Goal: Share content

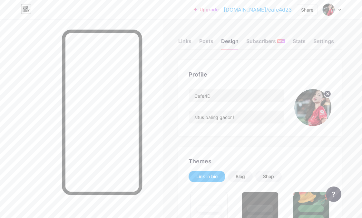
scroll to position [386, 0]
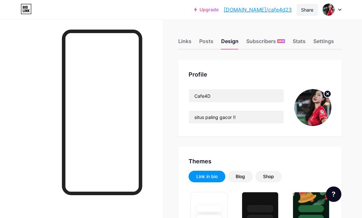
click at [299, 12] on div "Share" at bounding box center [306, 9] width 21 height 11
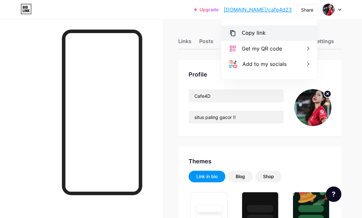
click at [289, 38] on div "Copy link" at bounding box center [269, 32] width 96 height 15
drag, startPoint x: 289, startPoint y: 38, endPoint x: 269, endPoint y: 33, distance: 20.5
click at [269, 33] on div "Copied" at bounding box center [269, 32] width 96 height 15
drag, startPoint x: 269, startPoint y: 33, endPoint x: 250, endPoint y: 31, distance: 18.5
click at [250, 31] on div "Copy link" at bounding box center [253, 33] width 24 height 8
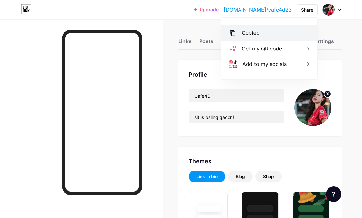
drag, startPoint x: 250, startPoint y: 31, endPoint x: 229, endPoint y: 33, distance: 22.0
click at [229, 33] on icon at bounding box center [233, 33] width 8 height 8
click at [230, 33] on icon at bounding box center [232, 33] width 5 height 6
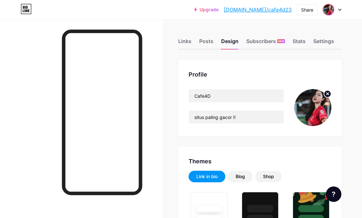
click at [330, 10] on img at bounding box center [328, 10] width 10 height 10
